Goal: Find specific page/section: Find specific page/section

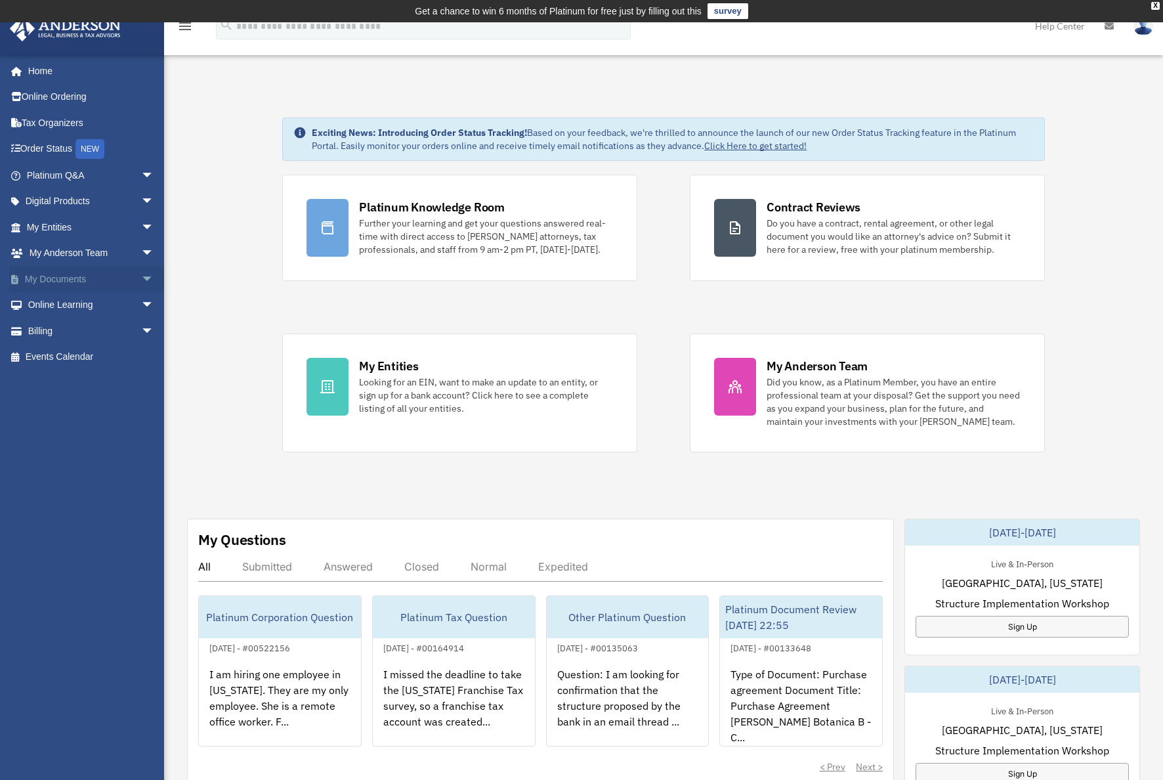
click at [77, 280] on link "My Documents arrow_drop_down" at bounding box center [91, 279] width 165 height 26
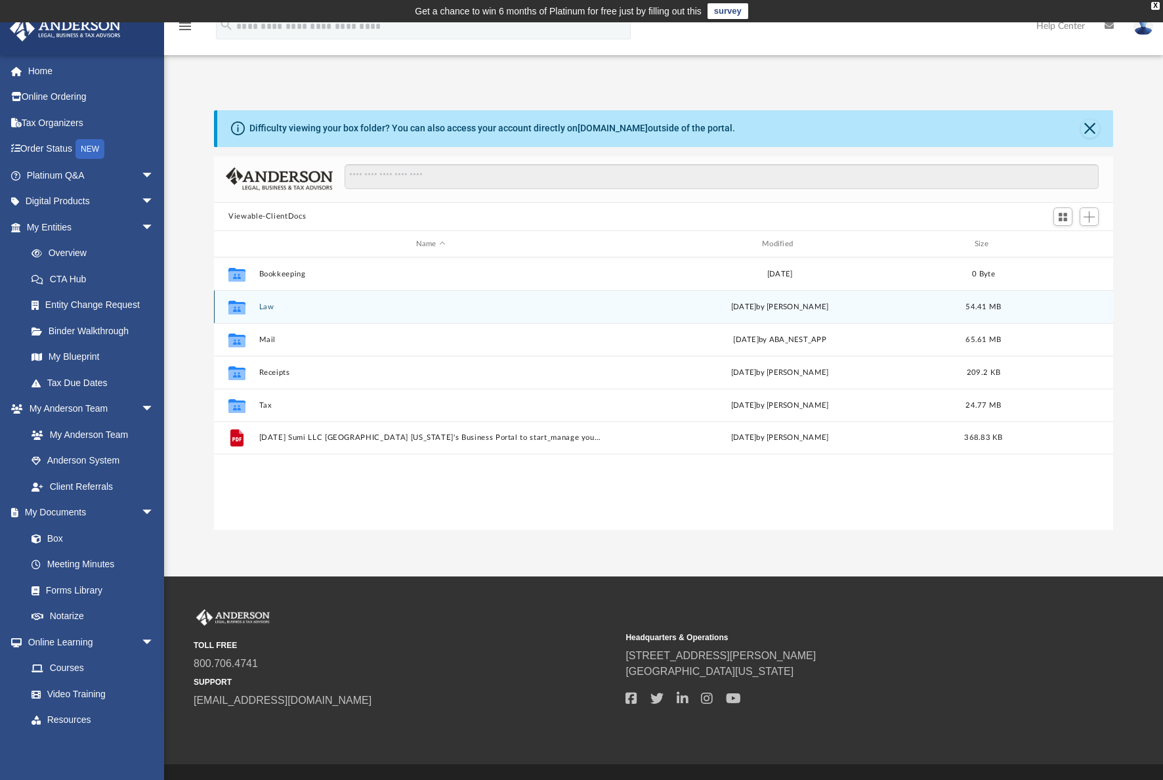
scroll to position [288, 889]
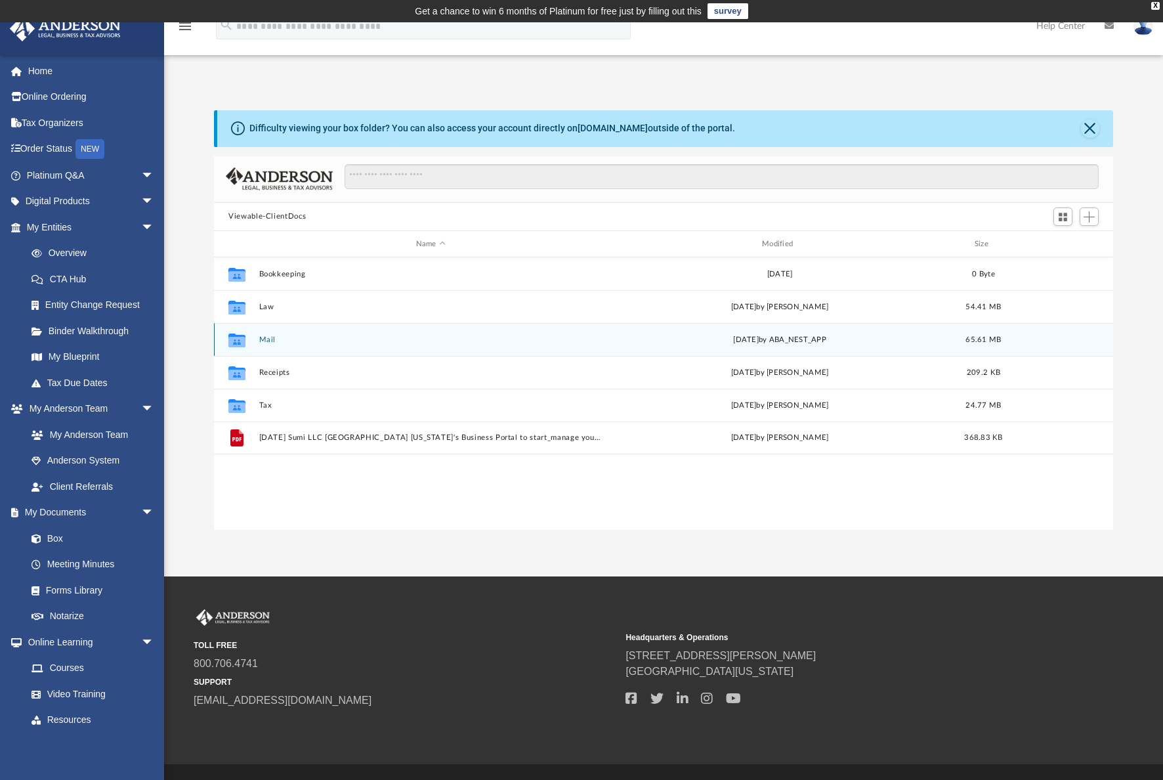
click at [286, 344] on div "Collaborated Folder Mail [DATE] by ABA_NEST_APP 65.61 MB" at bounding box center [663, 339] width 899 height 33
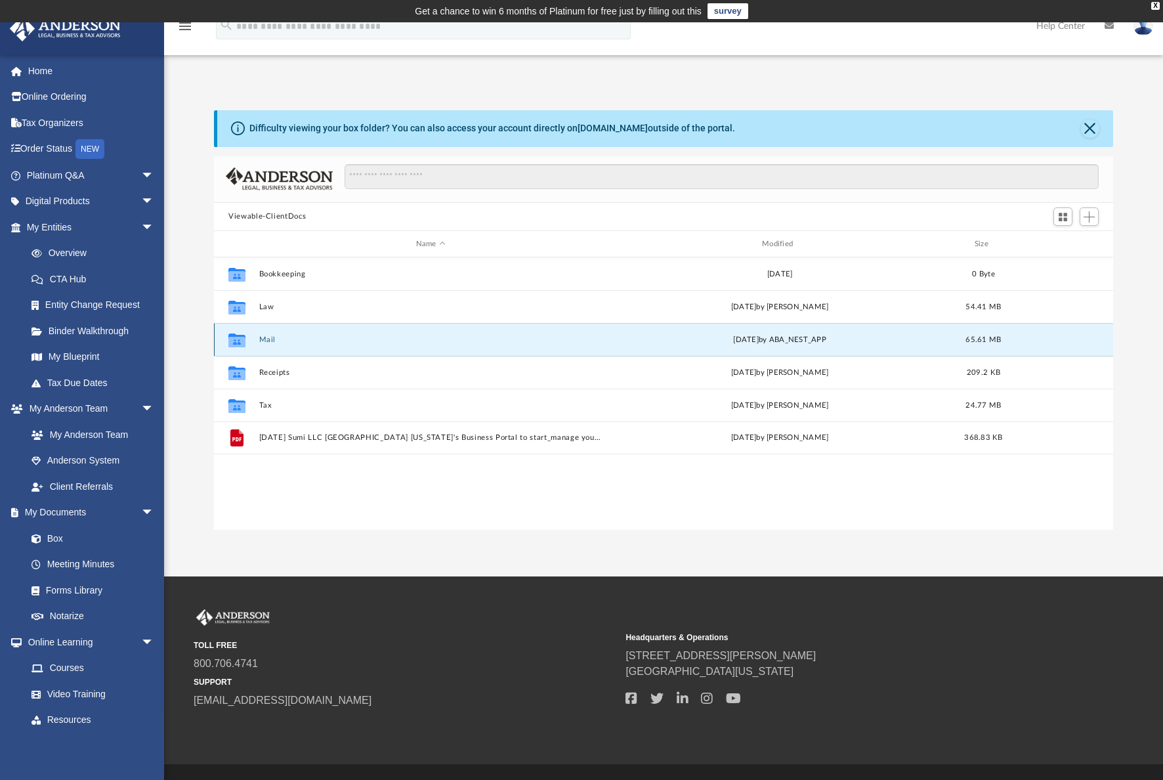
click at [267, 339] on button "Mail" at bounding box center [430, 339] width 343 height 9
click at [261, 343] on button "Mail" at bounding box center [430, 339] width 343 height 9
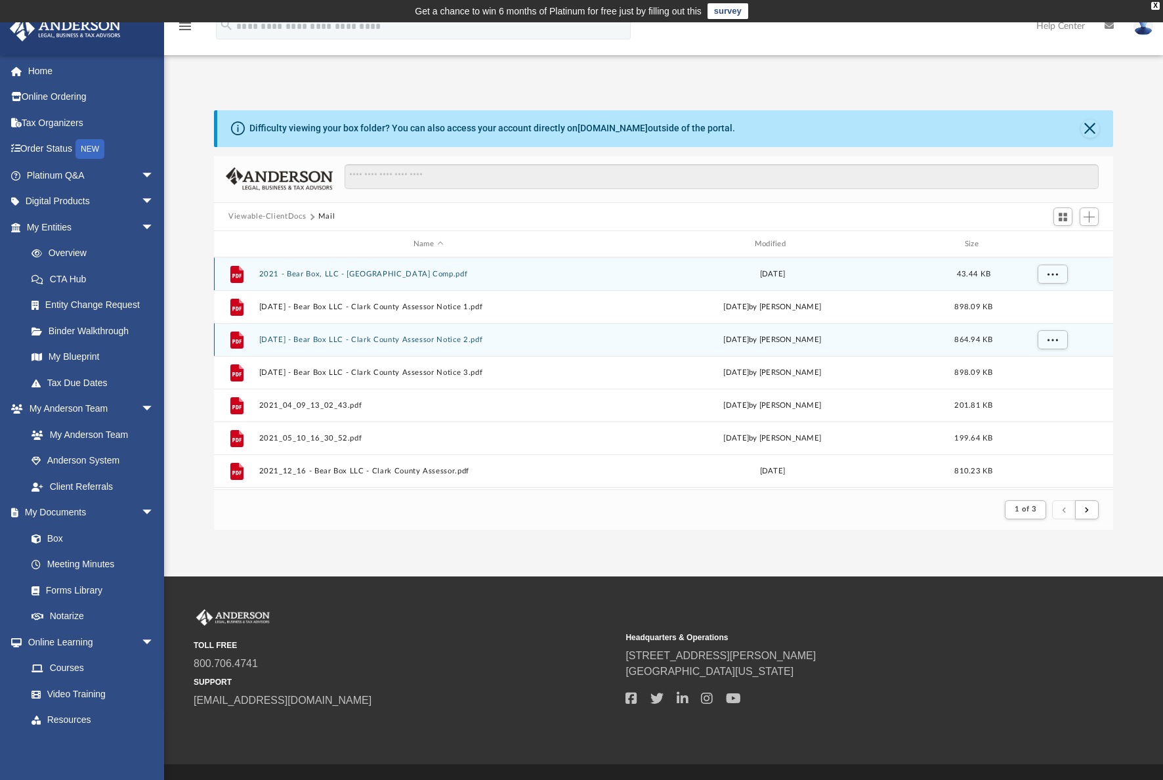
scroll to position [10, 10]
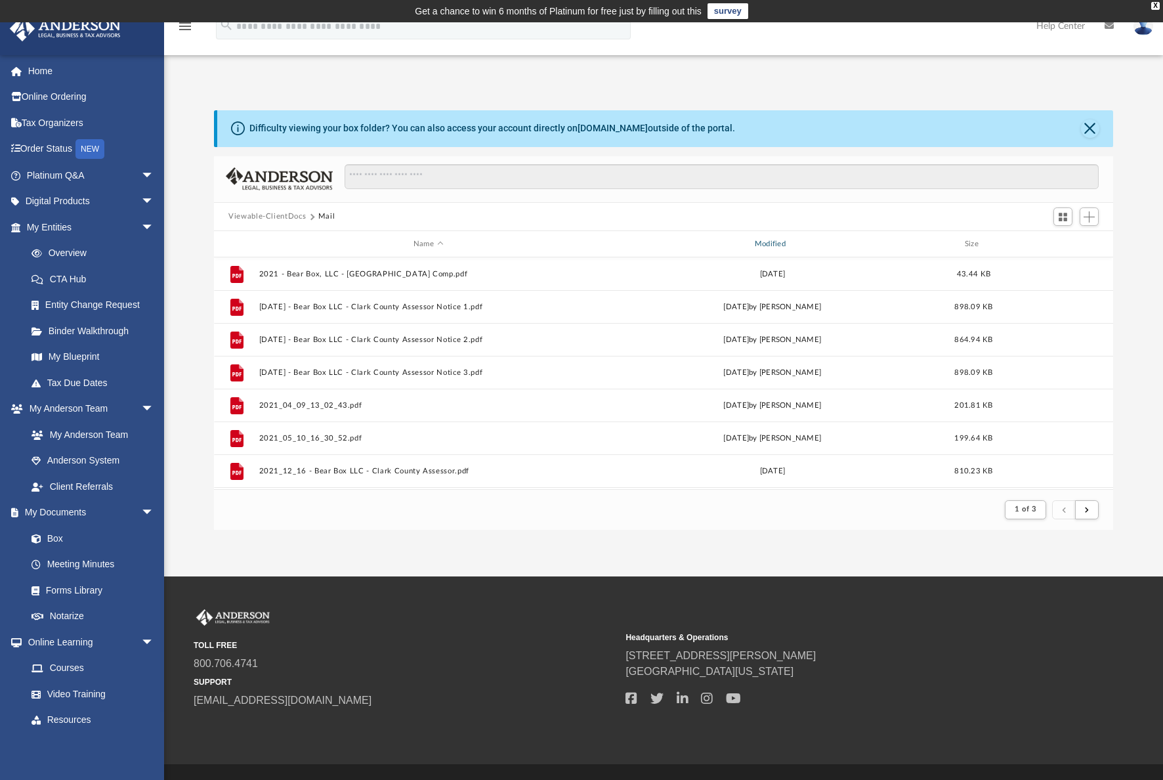
click at [774, 245] on div "Modified" at bounding box center [772, 244] width 339 height 12
click at [779, 243] on div "Modified" at bounding box center [772, 244] width 339 height 12
click at [1093, 510] on button "submit" at bounding box center [1087, 509] width 24 height 19
click at [1084, 511] on button "submit" at bounding box center [1087, 509] width 24 height 19
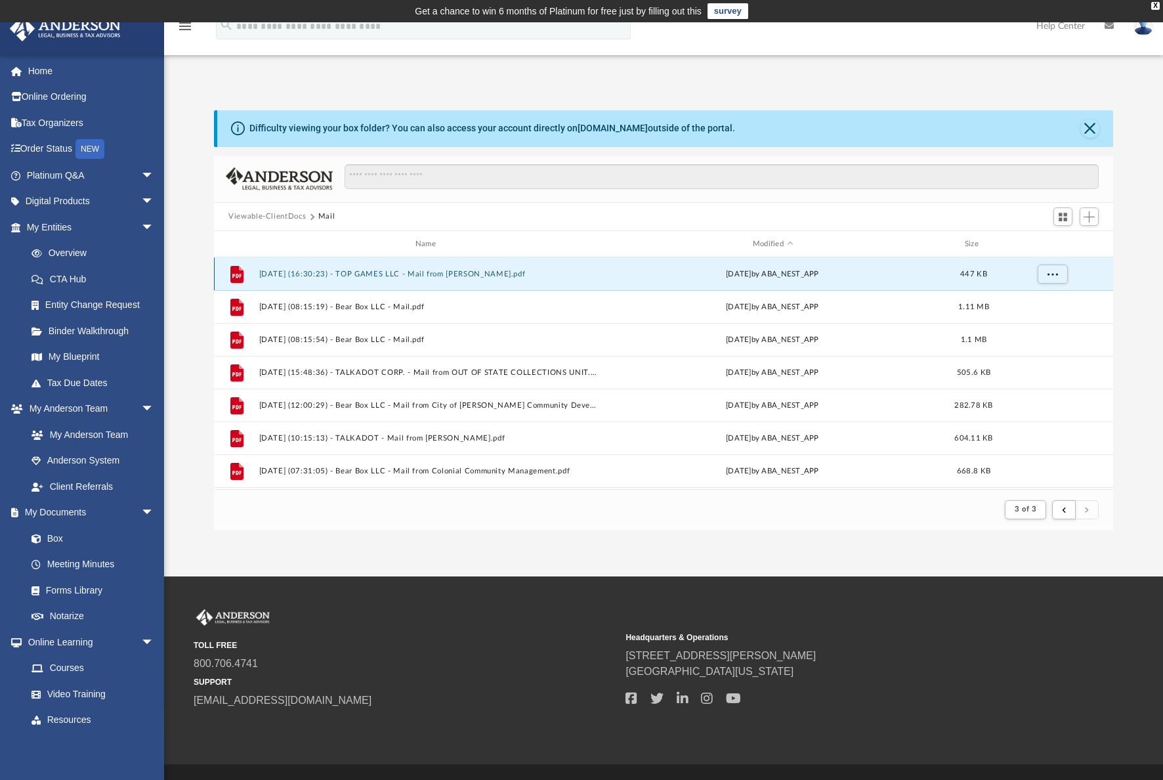
click at [487, 276] on button "[DATE] (16:30:23) - TOP GAMES LLC - Mail from [PERSON_NAME].pdf" at bounding box center [428, 274] width 339 height 9
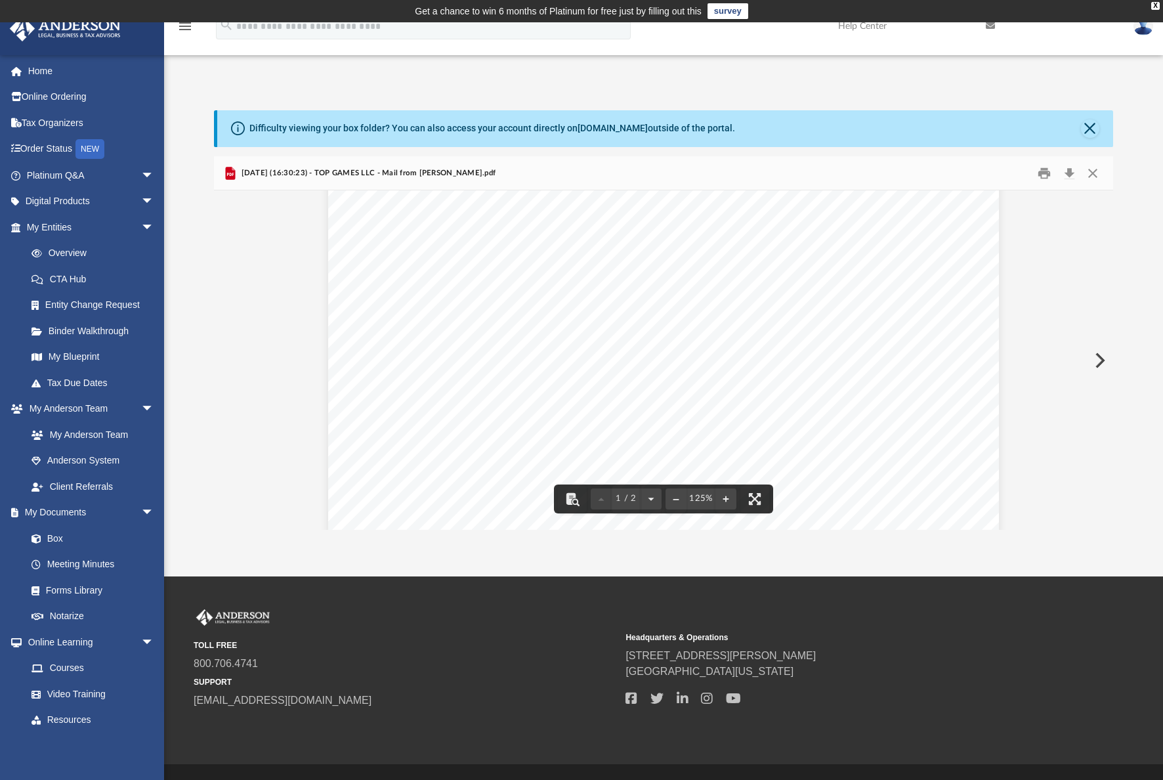
scroll to position [286, 0]
